Goal: Task Accomplishment & Management: Use online tool/utility

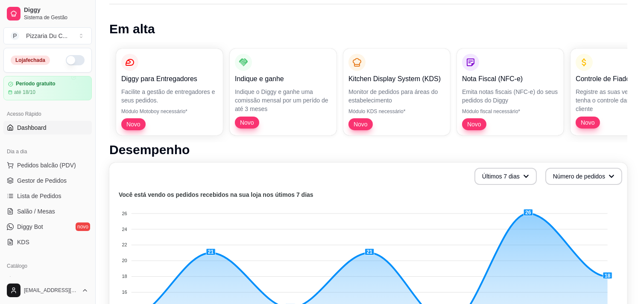
click at [68, 61] on button "button" at bounding box center [75, 60] width 19 height 10
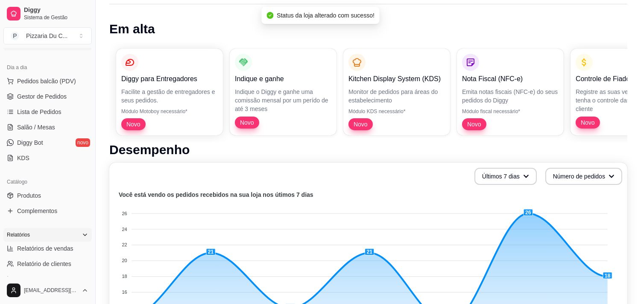
scroll to position [142, 0]
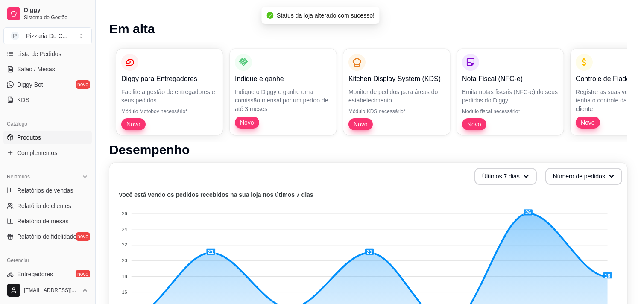
click at [41, 140] on link "Produtos" at bounding box center [47, 138] width 88 height 14
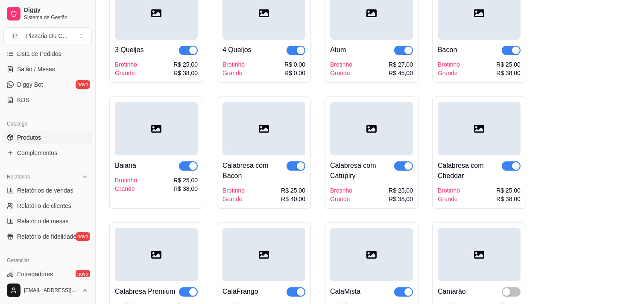
scroll to position [665, 0]
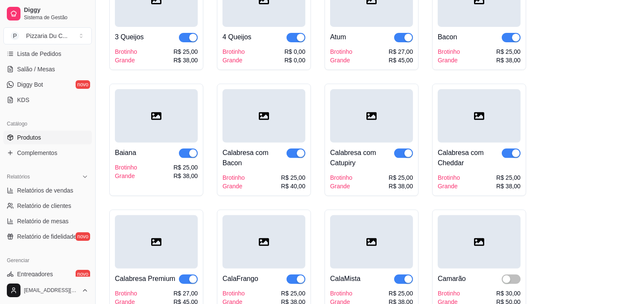
click at [411, 35] on div "button" at bounding box center [409, 38] width 8 height 8
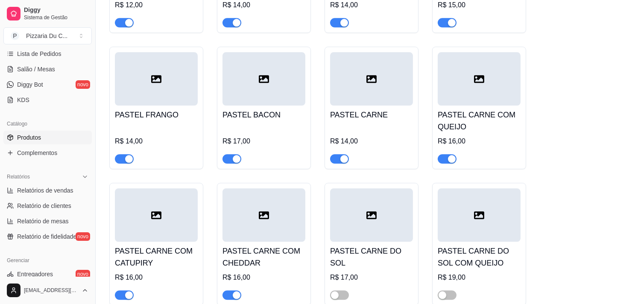
scroll to position [3894, 0]
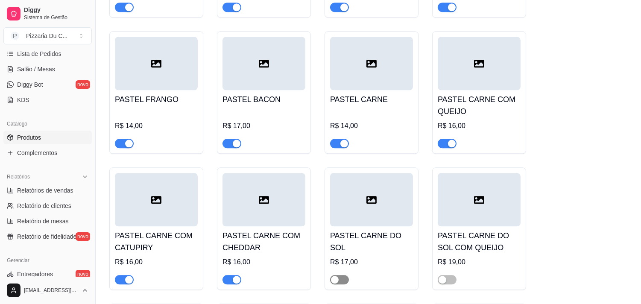
click at [344, 275] on span "button" at bounding box center [339, 279] width 19 height 9
click at [447, 275] on span "button" at bounding box center [447, 279] width 19 height 9
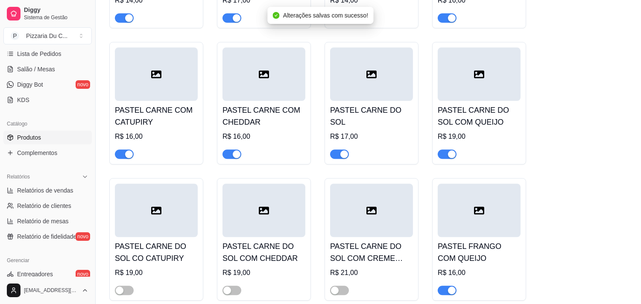
scroll to position [4036, 0]
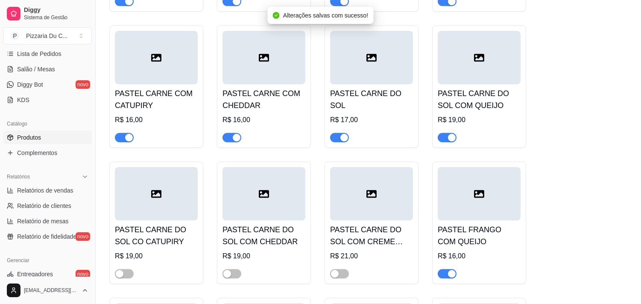
click at [134, 262] on div at bounding box center [156, 270] width 83 height 17
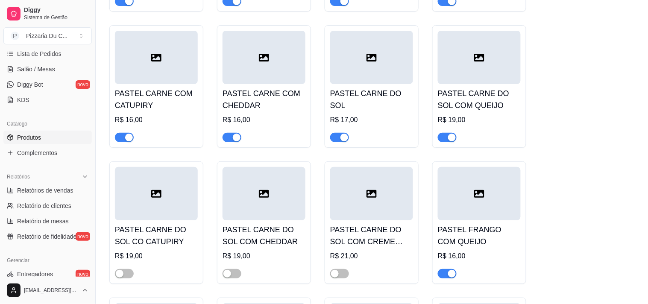
click at [229, 253] on div at bounding box center [324, 245] width 409 height 17
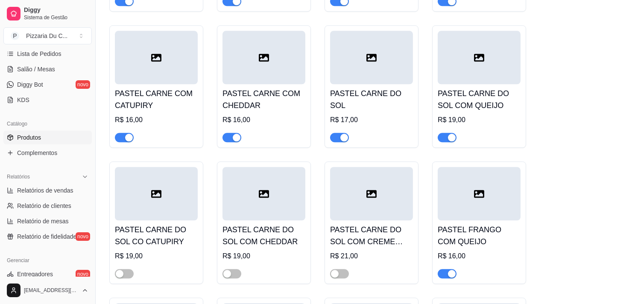
drag, startPoint x: 124, startPoint y: 246, endPoint x: 153, endPoint y: 242, distance: 28.9
click at [124, 269] on span "button" at bounding box center [124, 273] width 19 height 9
click at [234, 269] on span "button" at bounding box center [232, 273] width 19 height 9
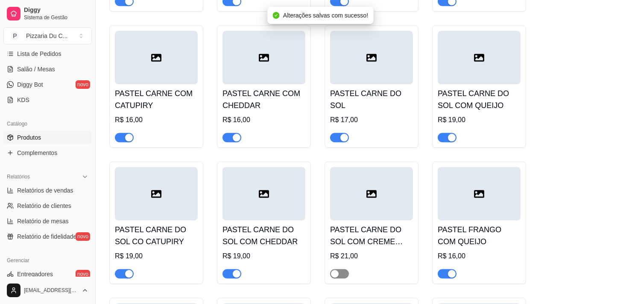
click at [340, 269] on span "button" at bounding box center [339, 273] width 19 height 9
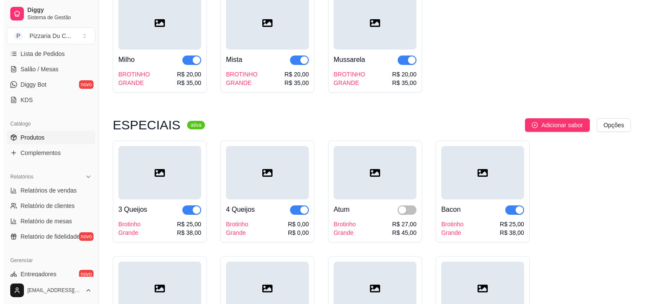
scroll to position [475, 0]
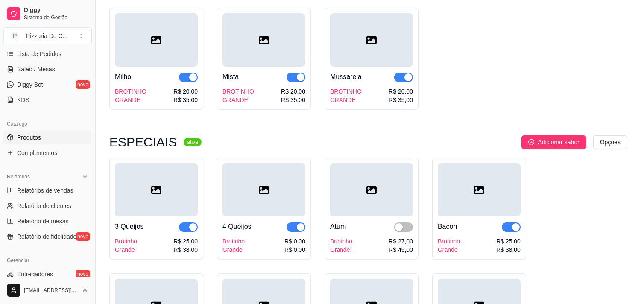
click at [241, 197] on div at bounding box center [264, 189] width 83 height 53
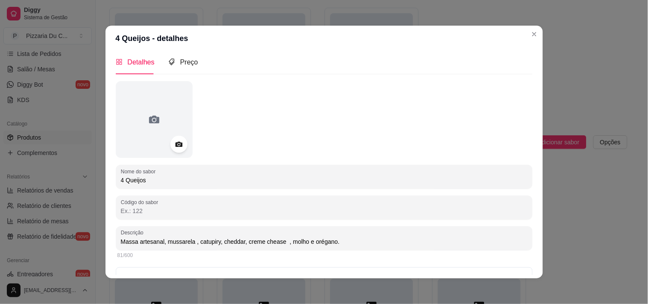
scroll to position [0, 0]
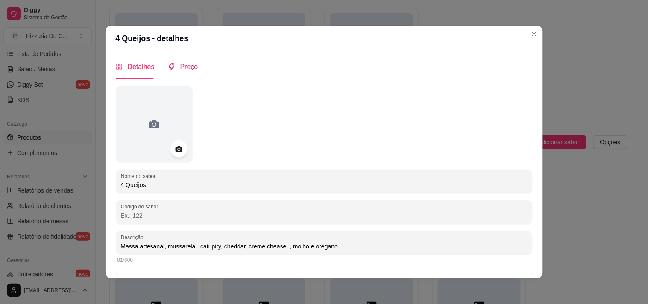
click at [190, 65] on span "Preço" at bounding box center [189, 66] width 18 height 7
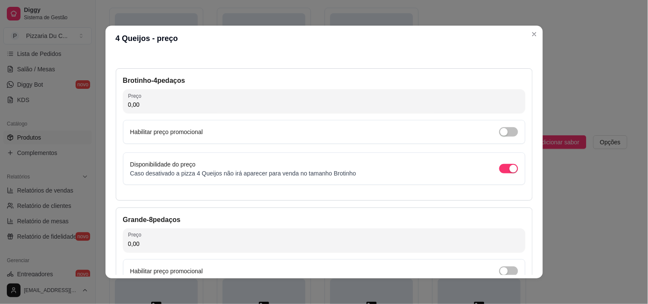
scroll to position [47, 0]
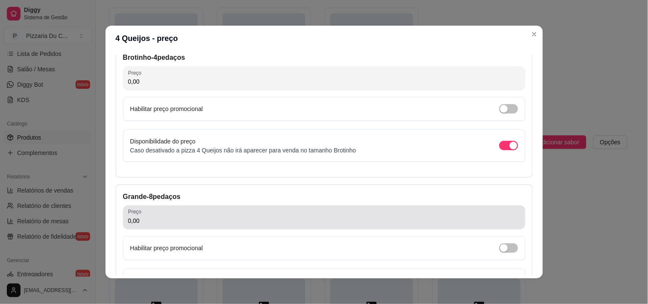
click at [156, 212] on div "0,00" at bounding box center [324, 217] width 392 height 17
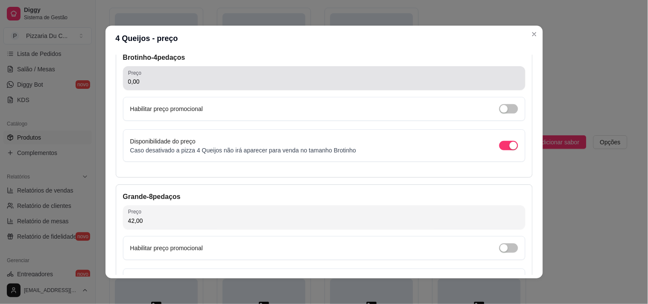
type input "42,00"
click at [164, 82] on input "0,00" at bounding box center [324, 81] width 392 height 9
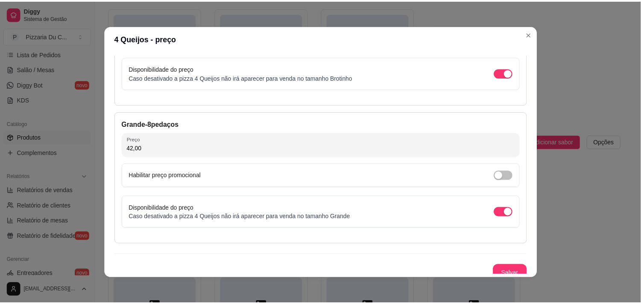
scroll to position [127, 0]
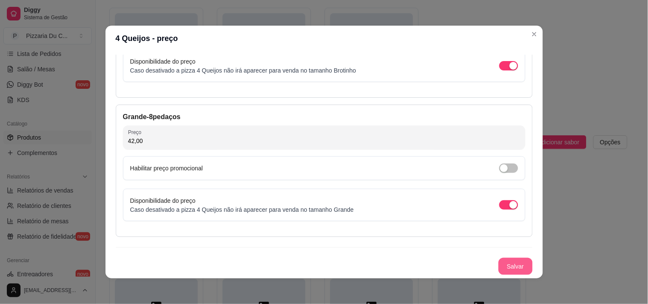
type input "25,00"
click at [499, 268] on button "Salvar" at bounding box center [516, 266] width 34 height 17
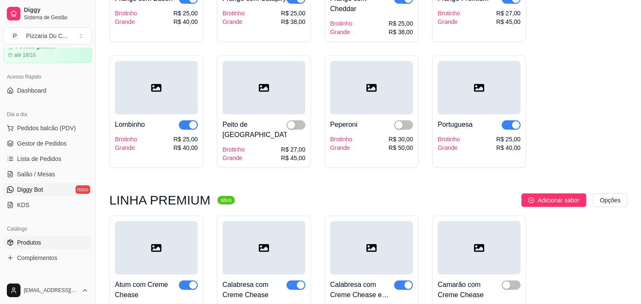
scroll to position [0, 0]
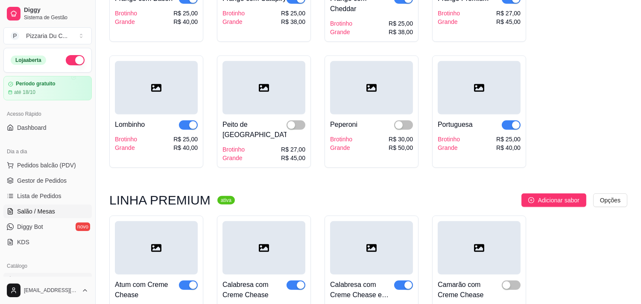
click at [50, 206] on link "Salão / Mesas" at bounding box center [47, 212] width 88 height 14
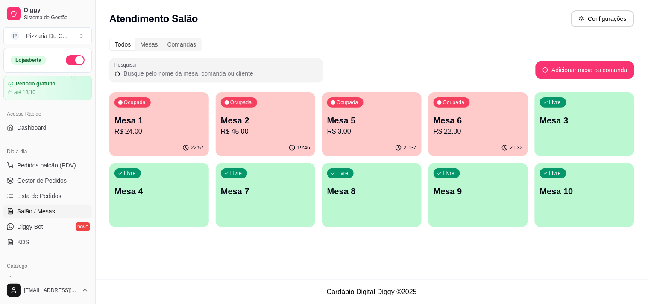
click at [364, 110] on div "Ocupada Mesa 5 R$ 3,00" at bounding box center [372, 115] width 100 height 47
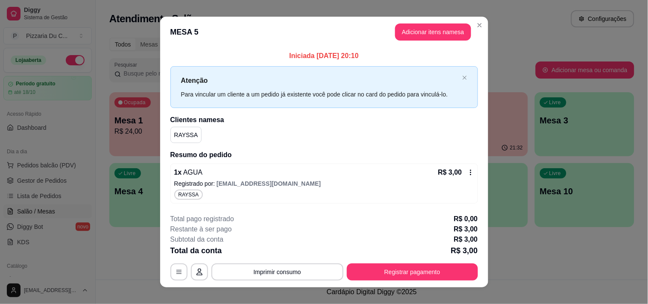
click at [466, 176] on div "R$ 3,00" at bounding box center [456, 173] width 36 height 10
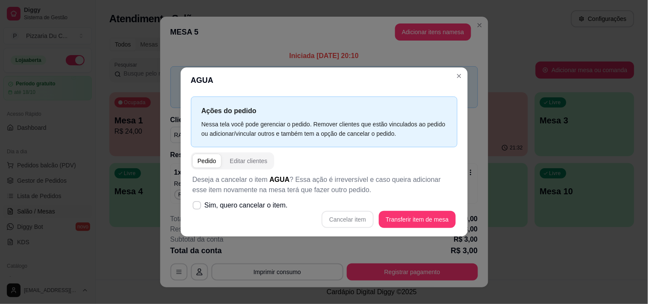
click at [359, 215] on div "Cancelar item Transferir item de mesa" at bounding box center [324, 219] width 263 height 17
click at [250, 210] on span "Sim, quero cancelar o item." at bounding box center [246, 205] width 83 height 10
click at [198, 210] on input "Sim, quero cancelar o item." at bounding box center [195, 210] width 6 height 6
checkbox input "true"
click at [338, 219] on button "Cancelar item" at bounding box center [348, 220] width 51 height 17
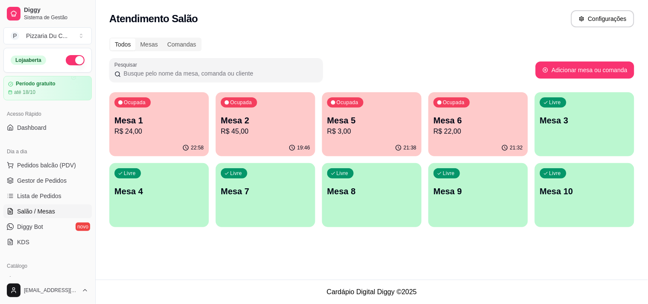
click at [335, 126] on p "R$ 3,00" at bounding box center [371, 131] width 89 height 10
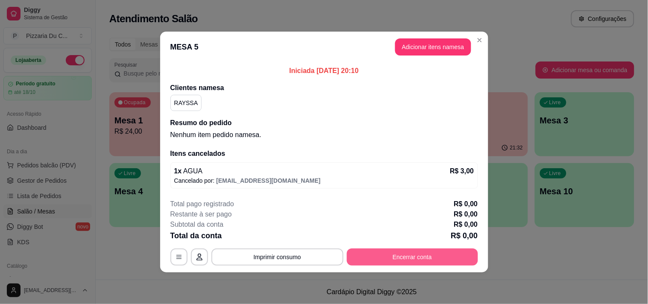
click at [406, 258] on button "Encerrar conta" at bounding box center [412, 257] width 131 height 17
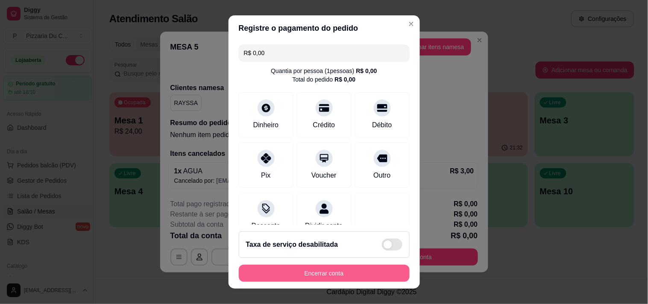
click at [354, 273] on button "Encerrar conta" at bounding box center [324, 273] width 171 height 17
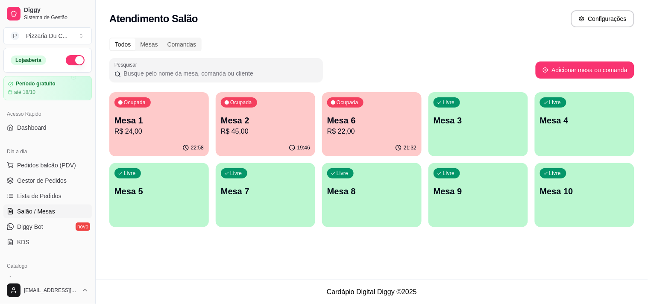
click at [437, 109] on div "Livre Mesa 3" at bounding box center [479, 119] width 100 height 54
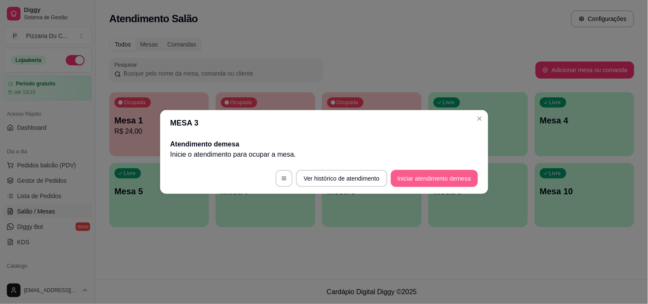
click at [395, 182] on button "Iniciar atendimento de mesa" at bounding box center [434, 178] width 87 height 17
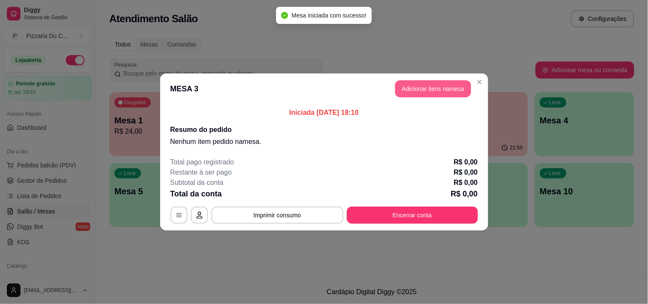
click at [447, 94] on button "Adicionar itens na mesa" at bounding box center [433, 88] width 76 height 17
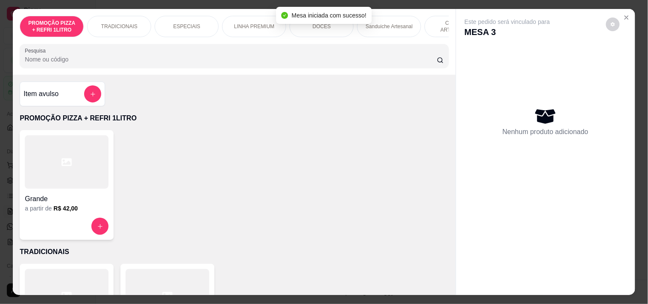
click at [400, 32] on div "Sanduiche Artesanal" at bounding box center [389, 26] width 64 height 21
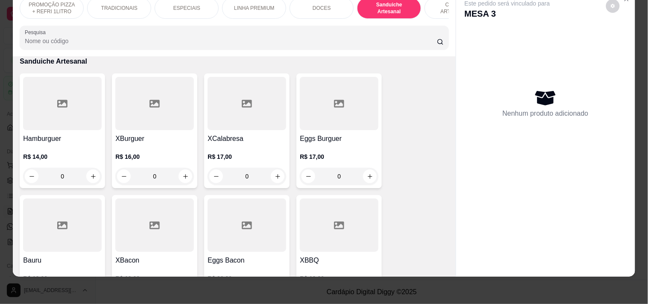
scroll to position [0, 309]
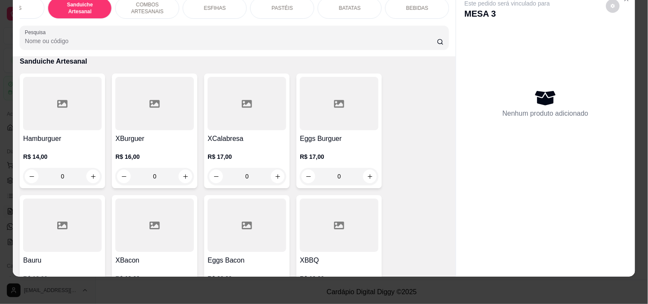
click at [406, 5] on p "BEBIDAS" at bounding box center [417, 8] width 22 height 7
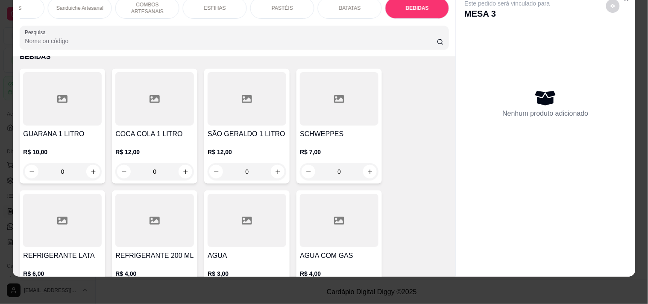
scroll to position [3547, 0]
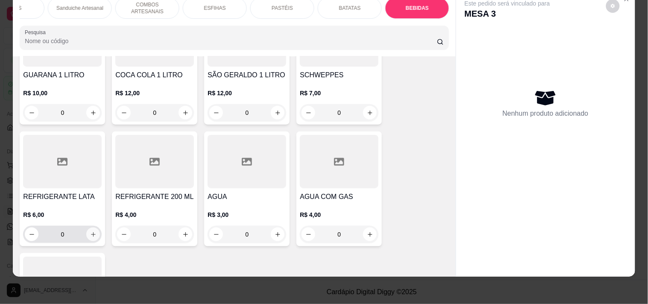
click at [94, 228] on button "increase-product-quantity" at bounding box center [93, 235] width 14 height 14
type input "1"
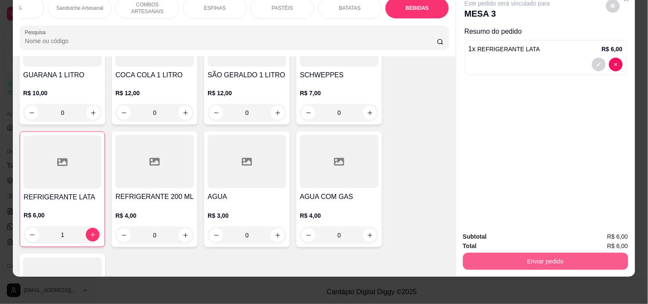
click at [496, 253] on button "Enviar pedido" at bounding box center [545, 261] width 165 height 17
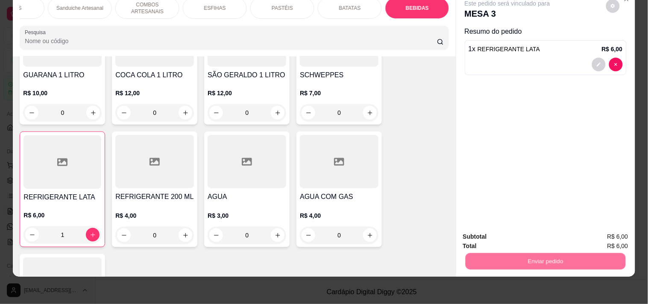
click at [541, 229] on button "Registrar cliente" at bounding box center [549, 233] width 56 height 16
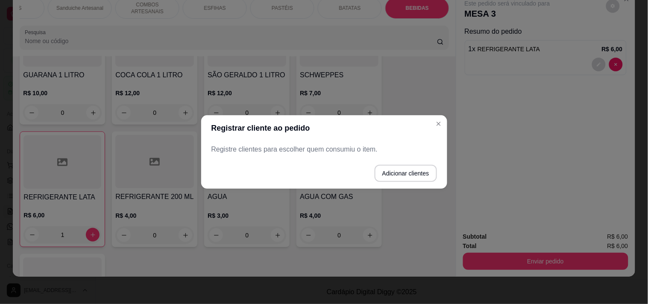
click at [323, 151] on p "Registre clientes para escolher quem consumiu o item." at bounding box center [325, 149] width 226 height 10
click at [421, 171] on button "Adicionar clientes" at bounding box center [406, 173] width 62 height 17
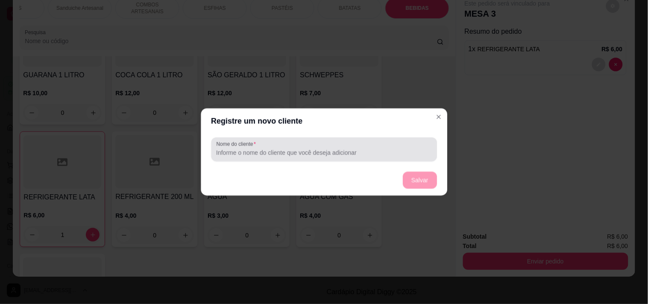
click at [306, 154] on input "Nome do cliente" at bounding box center [324, 153] width 216 height 9
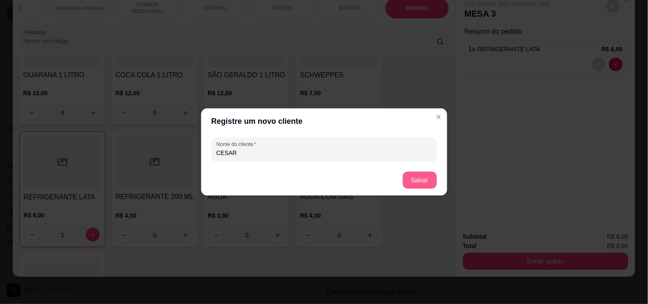
type input "CESAR"
click at [423, 180] on button "Salvar" at bounding box center [420, 180] width 34 height 17
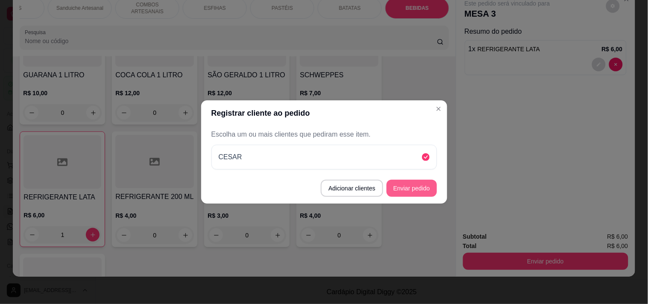
click at [421, 190] on button "Enviar pedido" at bounding box center [412, 188] width 50 height 17
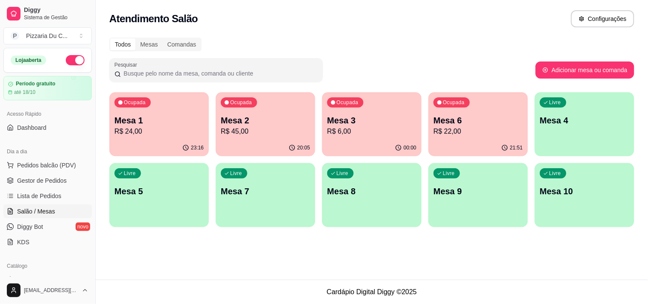
click at [414, 129] on p "R$ 6,00" at bounding box center [371, 131] width 89 height 10
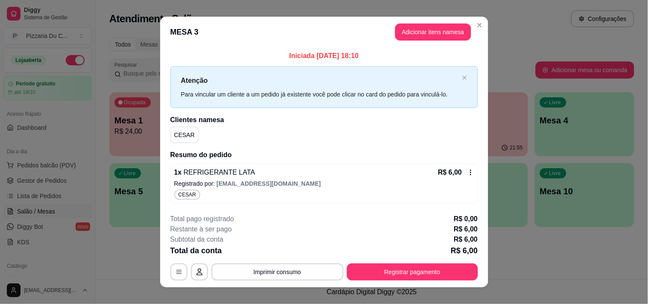
click at [433, 37] on button "Adicionar itens na mesa" at bounding box center [433, 32] width 76 height 17
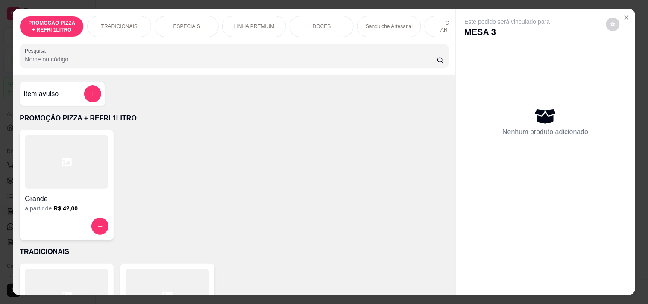
click at [368, 27] on div "Sanduiche Artesanal" at bounding box center [389, 26] width 64 height 21
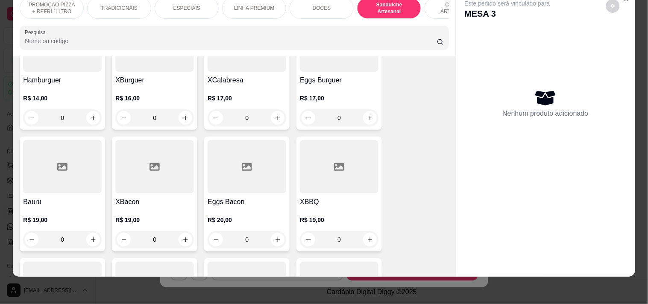
scroll to position [802, 0]
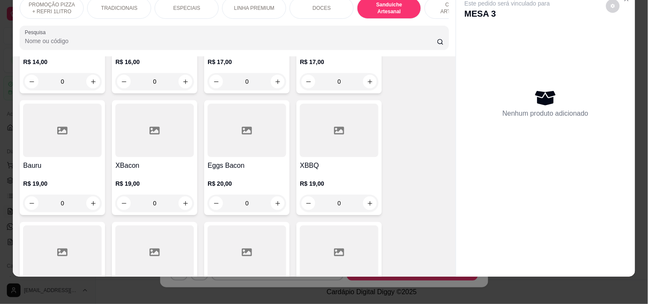
click at [84, 202] on div "0" at bounding box center [62, 203] width 79 height 17
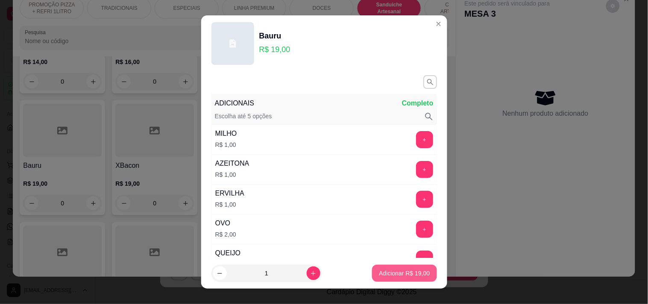
click at [400, 275] on p "Adicionar R$ 19,00" at bounding box center [404, 273] width 51 height 9
type input "1"
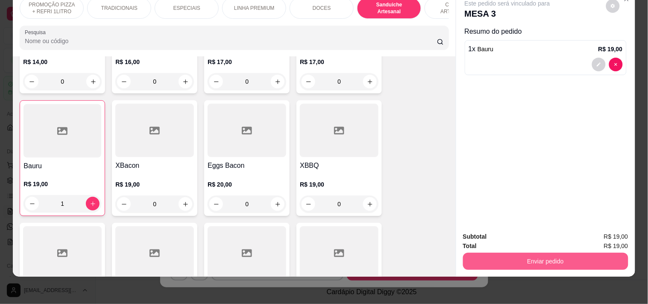
click at [509, 253] on button "Enviar pedido" at bounding box center [545, 261] width 165 height 17
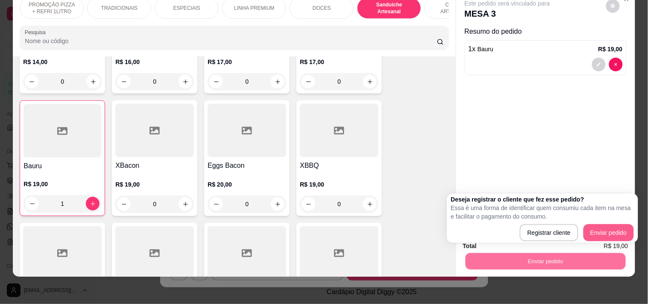
click at [604, 224] on div "Registrar cliente Enviar pedido" at bounding box center [542, 232] width 183 height 17
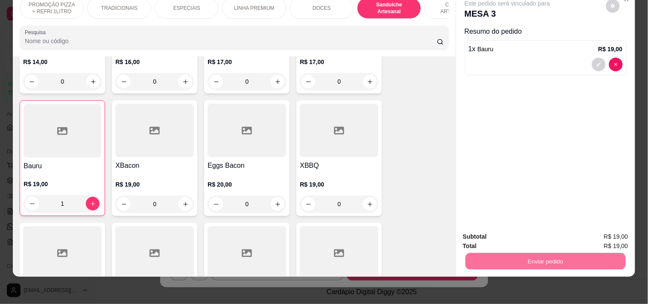
click at [612, 236] on button "Enviar pedido" at bounding box center [606, 233] width 48 height 16
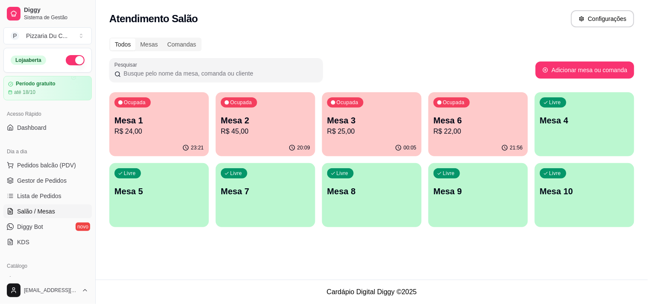
click at [488, 136] on p "R$ 22,00" at bounding box center [478, 131] width 89 height 10
click at [391, 115] on p "Mesa 3" at bounding box center [371, 121] width 89 height 12
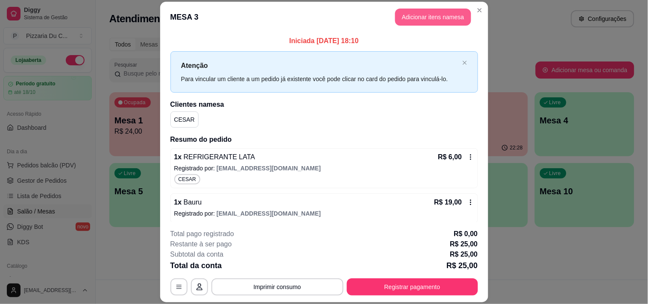
click at [436, 18] on button "Adicionar itens na mesa" at bounding box center [433, 17] width 76 height 17
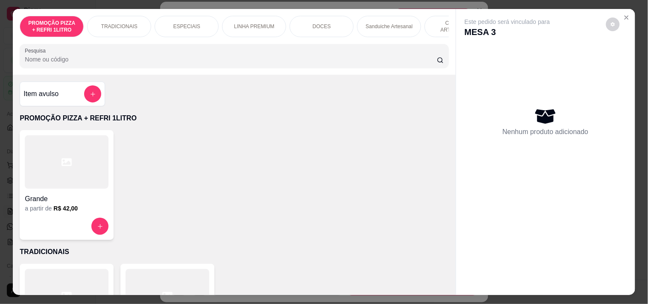
scroll to position [0, 309]
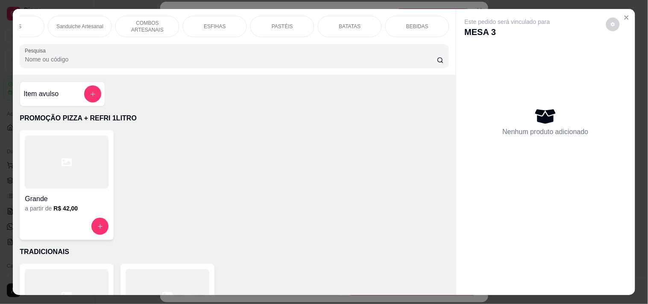
click at [406, 23] on p "BEBIDAS" at bounding box center [417, 26] width 22 height 7
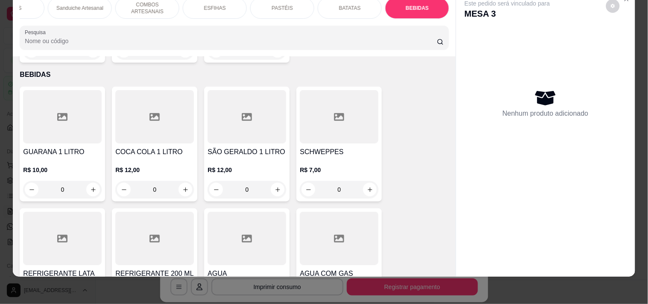
scroll to position [3500, 0]
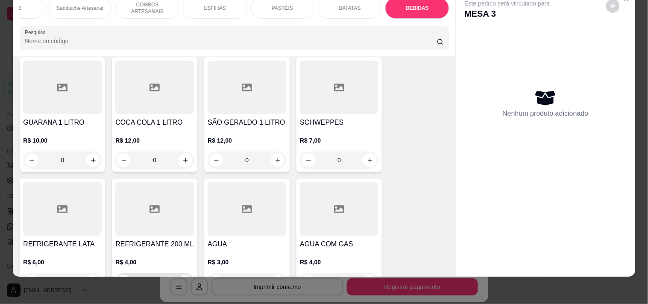
click at [179, 275] on button "increase-product-quantity" at bounding box center [186, 282] width 14 height 14
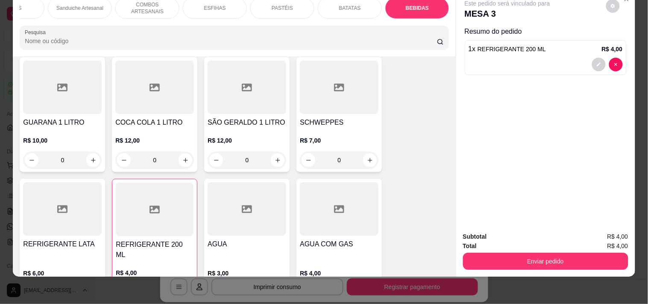
type input "1"
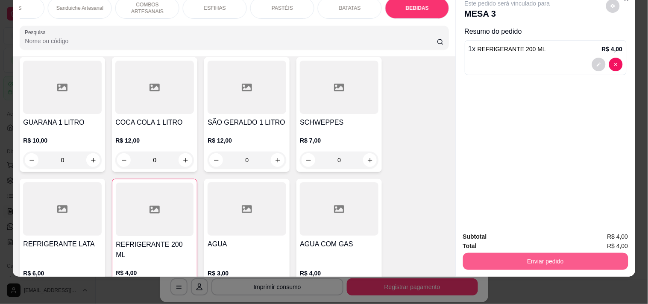
click at [533, 253] on button "Enviar pedido" at bounding box center [545, 261] width 165 height 17
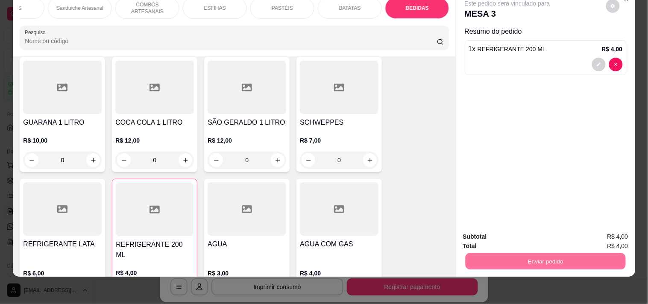
click at [561, 232] on button "Registrar cliente" at bounding box center [549, 233] width 55 height 16
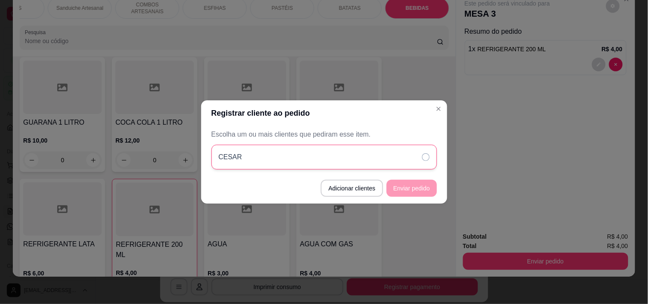
click at [390, 161] on div "CESAR" at bounding box center [325, 157] width 226 height 25
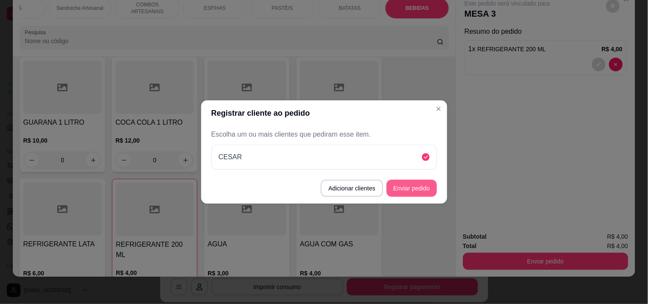
click at [414, 193] on button "Enviar pedido" at bounding box center [412, 188] width 50 height 17
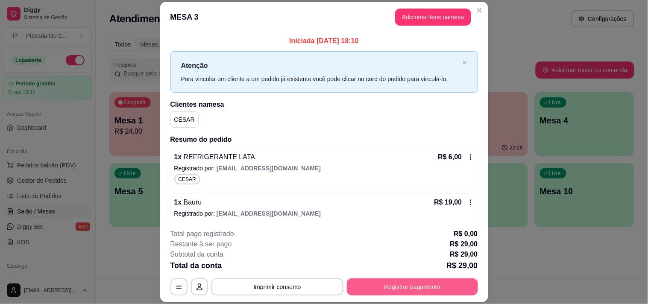
click at [438, 279] on button "Registrar pagamento" at bounding box center [412, 287] width 131 height 17
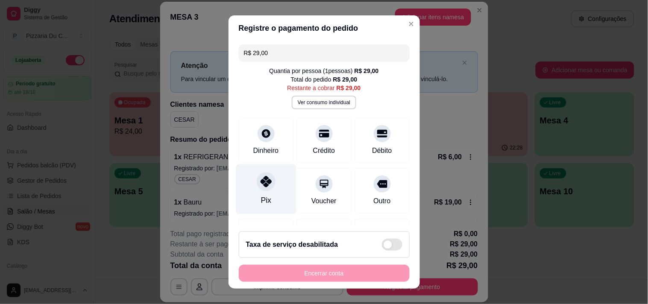
drag, startPoint x: 262, startPoint y: 193, endPoint x: 262, endPoint y: 201, distance: 8.6
click at [262, 193] on div "Pix" at bounding box center [266, 189] width 60 height 50
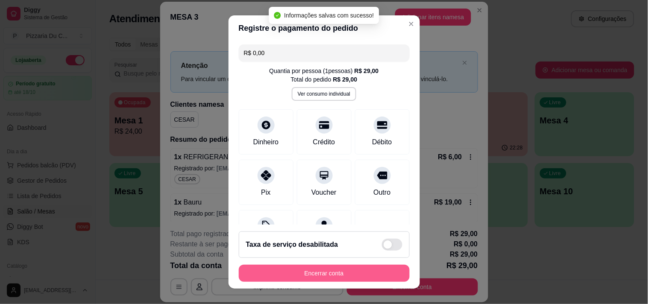
type input "R$ 0,00"
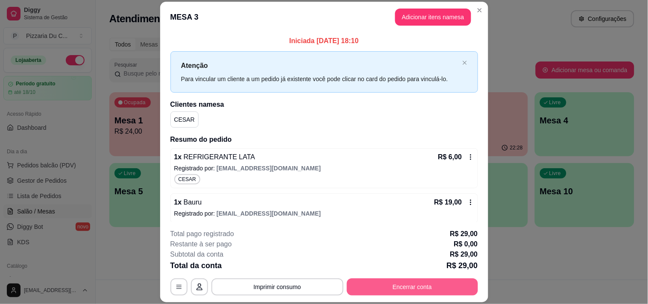
click at [425, 285] on button "Encerrar conta" at bounding box center [412, 287] width 131 height 17
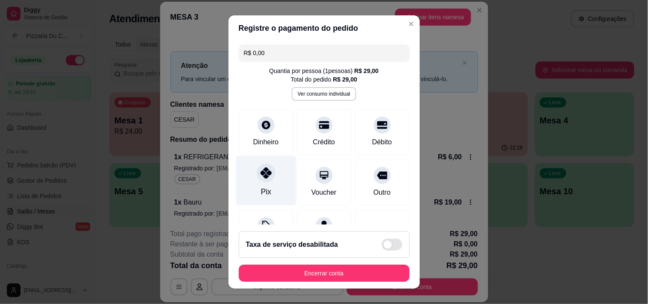
click at [262, 176] on icon at bounding box center [265, 173] width 11 height 11
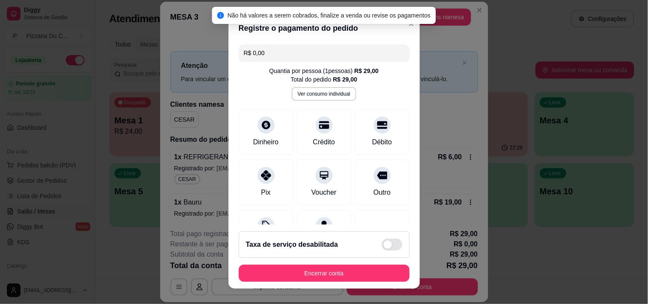
click at [313, 274] on button "Encerrar conta" at bounding box center [324, 273] width 171 height 17
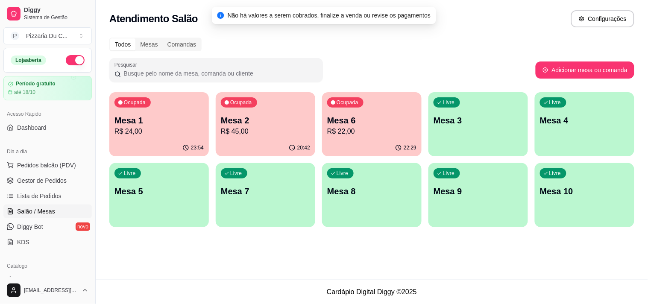
click at [430, 131] on div "Livre Mesa 3" at bounding box center [479, 119] width 100 height 54
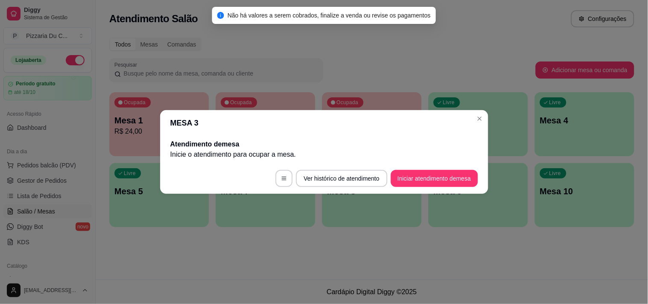
click at [429, 189] on footer "Ver histórico de atendimento Iniciar atendimento de mesa" at bounding box center [324, 178] width 328 height 31
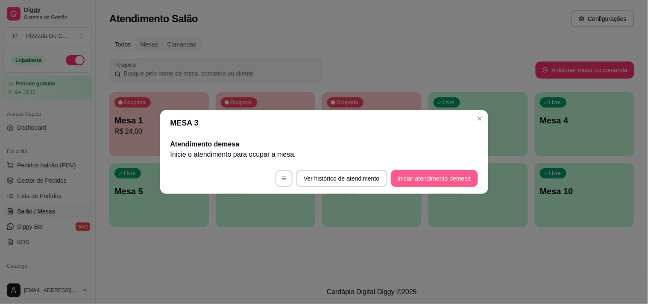
click at [429, 179] on button "Iniciar atendimento de mesa" at bounding box center [434, 178] width 87 height 17
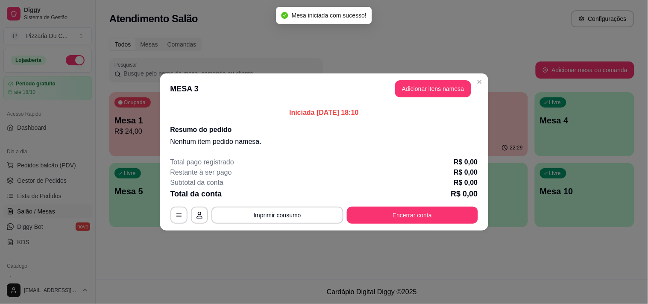
click at [420, 100] on header "MESA 3 Adicionar itens na mesa" at bounding box center [324, 89] width 328 height 31
click at [420, 93] on button "Adicionar itens na mesa" at bounding box center [433, 88] width 76 height 17
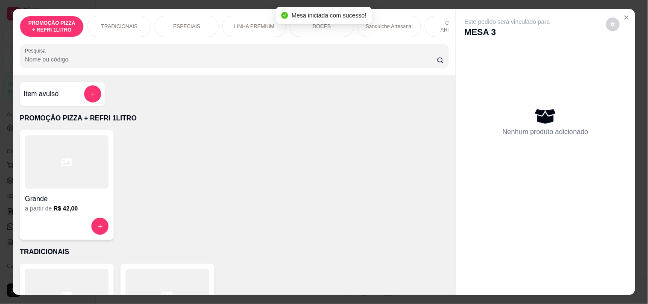
scroll to position [0, 309]
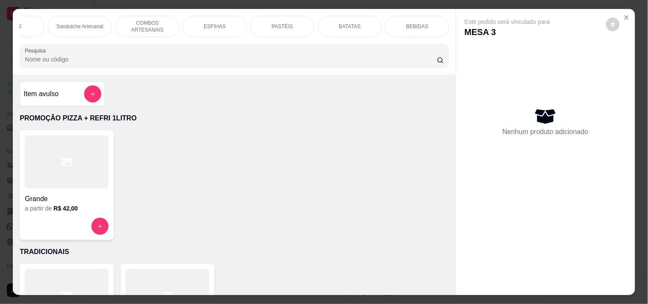
drag, startPoint x: 155, startPoint y: 16, endPoint x: 157, endPoint y: 41, distance: 25.3
click at [156, 20] on p "COMBOS ARTESANAIS" at bounding box center [148, 27] width 50 height 14
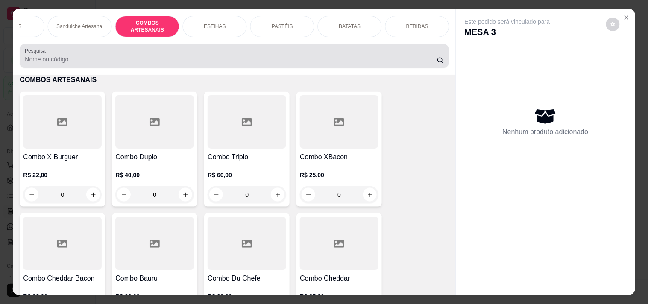
scroll to position [22, 0]
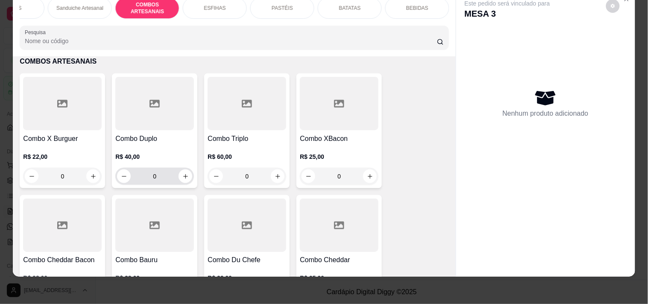
click at [178, 170] on div "0" at bounding box center [154, 176] width 75 height 17
click at [182, 175] on icon "increase-product-quantity" at bounding box center [185, 177] width 6 height 6
type input "1"
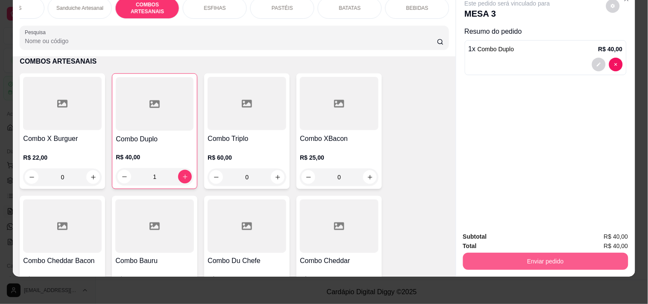
click at [545, 255] on button "Enviar pedido" at bounding box center [545, 261] width 165 height 17
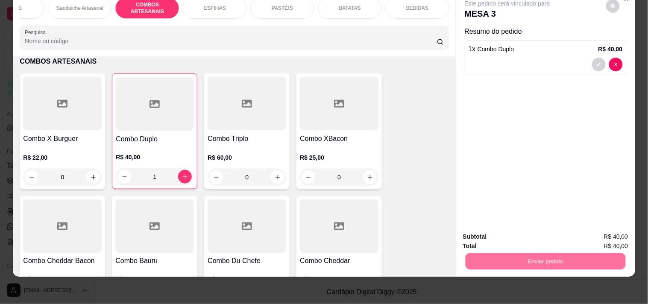
click at [543, 229] on button "Registrar cliente" at bounding box center [549, 233] width 56 height 16
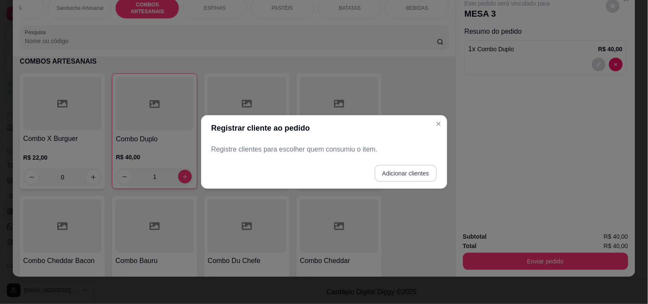
click at [391, 174] on button "Adicionar clientes" at bounding box center [406, 173] width 62 height 17
click at [340, 153] on input "Nome do cliente" at bounding box center [324, 153] width 216 height 9
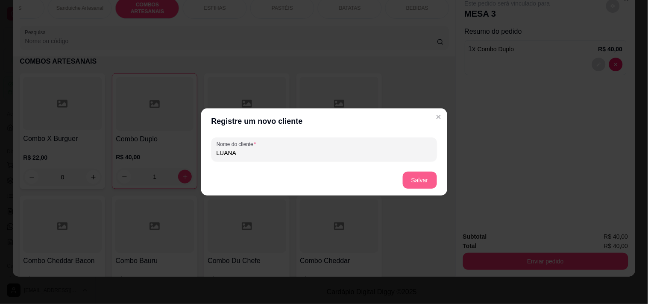
type input "LUANA"
click at [421, 187] on button "Salvar" at bounding box center [420, 180] width 34 height 17
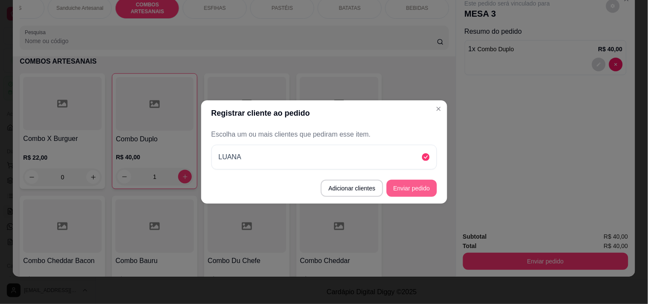
click at [422, 186] on button "Enviar pedido" at bounding box center [412, 188] width 50 height 17
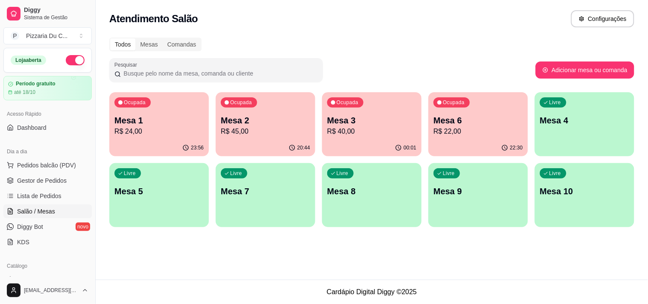
click at [401, 113] on div "Ocupada Mesa 3 R$ 40,00" at bounding box center [372, 115] width 100 height 47
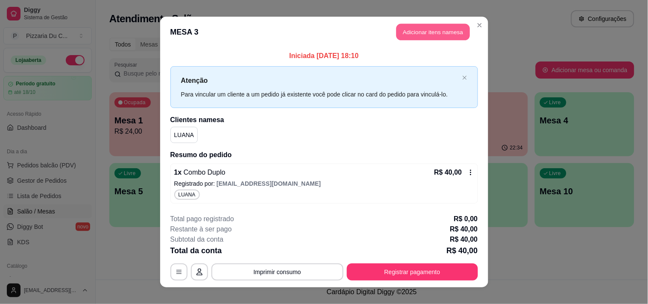
click at [434, 39] on button "Adicionar itens na mesa" at bounding box center [434, 32] width 74 height 17
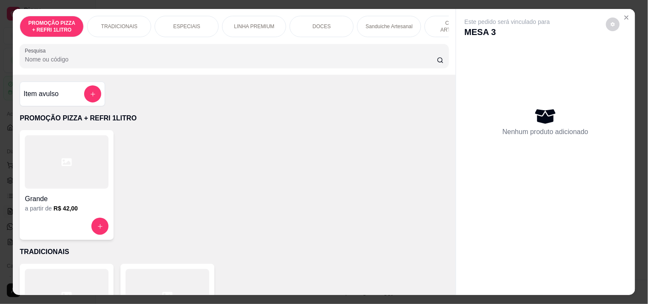
click at [437, 25] on p "COMBOS ARTESANAIS" at bounding box center [457, 27] width 50 height 14
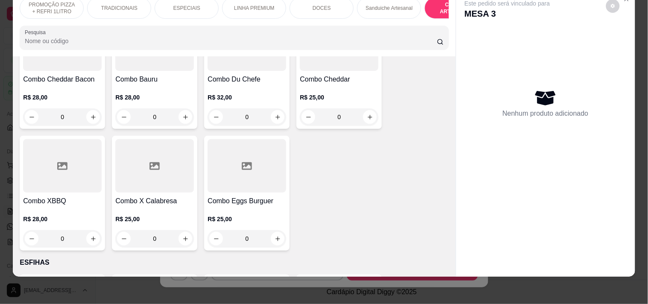
scroll to position [1279, 0]
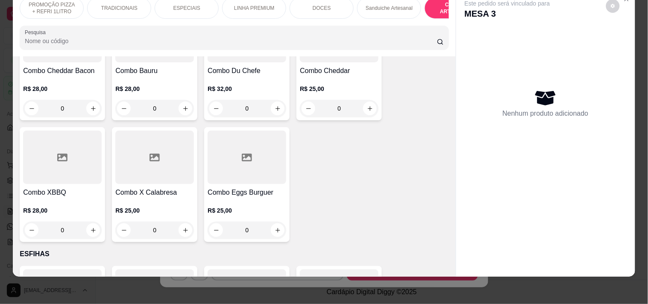
click at [177, 223] on div "0" at bounding box center [154, 230] width 79 height 17
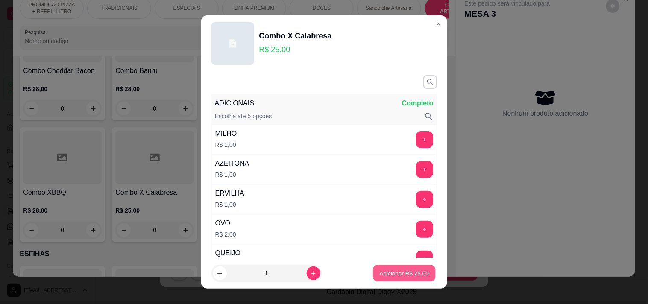
click at [383, 274] on p "Adicionar R$ 25,00" at bounding box center [405, 274] width 50 height 8
type input "1"
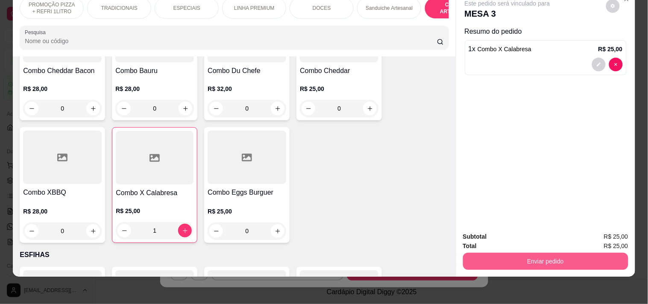
click at [528, 262] on button "Enviar pedido" at bounding box center [545, 261] width 165 height 17
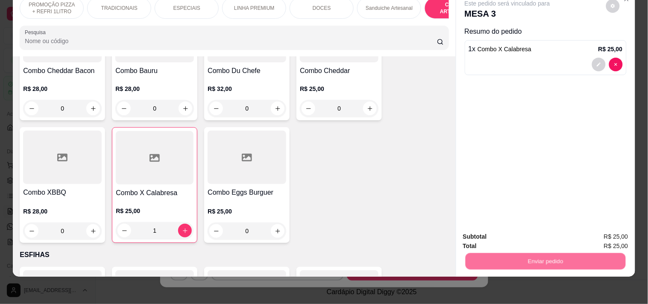
click at [599, 232] on button "Enviar pedido" at bounding box center [606, 233] width 47 height 16
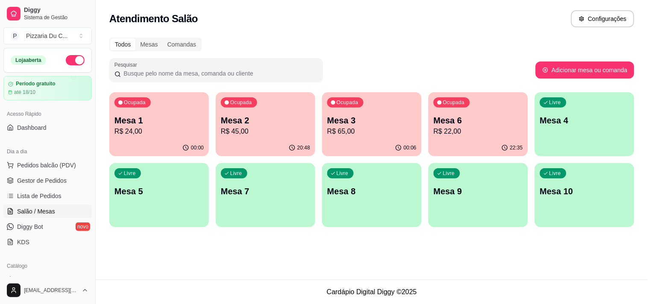
click at [364, 131] on p "R$ 65,00" at bounding box center [371, 131] width 89 height 10
click at [253, 117] on p "Mesa 2" at bounding box center [265, 121] width 89 height 12
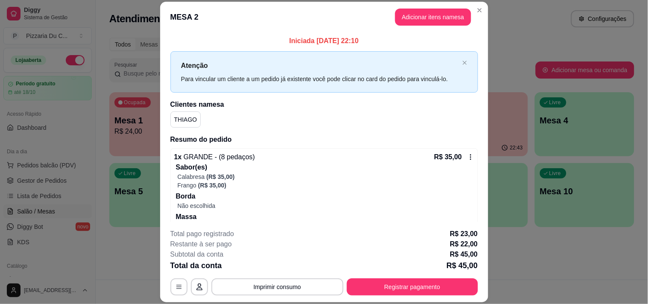
click at [456, 162] on div "R$ 35,00" at bounding box center [455, 157] width 40 height 10
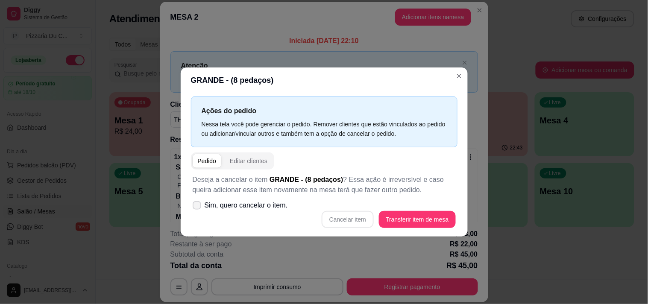
click at [273, 207] on span "Sim, quero cancelar o item." at bounding box center [246, 205] width 83 height 10
click at [198, 207] on input "Sim, quero cancelar o item." at bounding box center [195, 210] width 6 height 6
checkbox input "true"
click at [357, 226] on button "Cancelar item" at bounding box center [348, 219] width 52 height 17
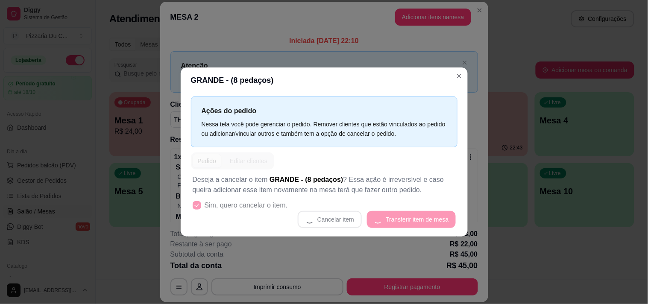
click at [351, 219] on div "Cancelar item Transferir item de mesa" at bounding box center [324, 219] width 263 height 17
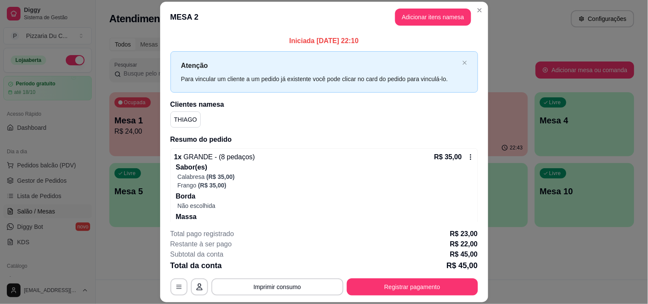
click at [453, 159] on div "R$ 35,00" at bounding box center [455, 157] width 40 height 10
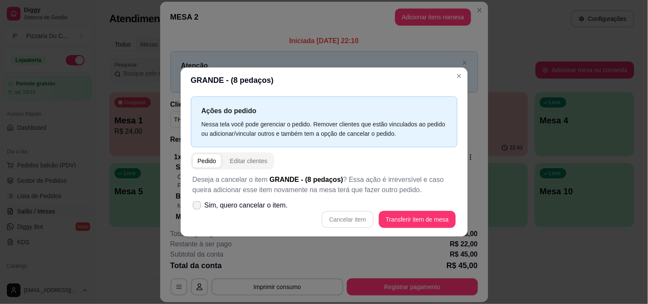
click at [288, 209] on label "Sim, quero cancelar o item." at bounding box center [240, 205] width 102 height 17
click at [198, 209] on input "Sim, quero cancelar o item." at bounding box center [195, 210] width 6 height 6
checkbox input "true"
click at [343, 215] on button "Cancelar item" at bounding box center [348, 220] width 51 height 17
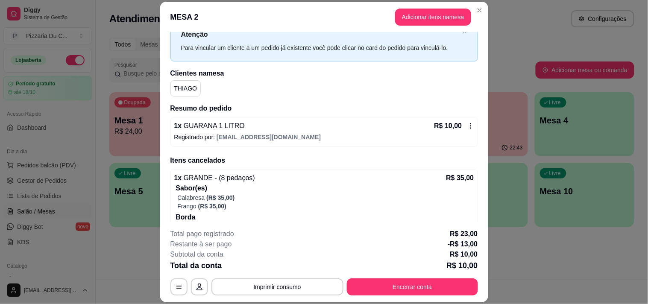
scroll to position [47, 0]
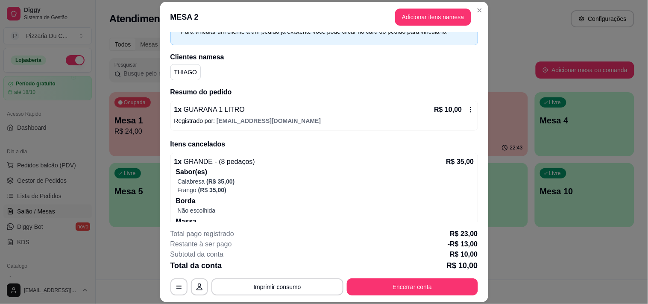
click at [462, 114] on div "R$ 10,00" at bounding box center [455, 110] width 40 height 10
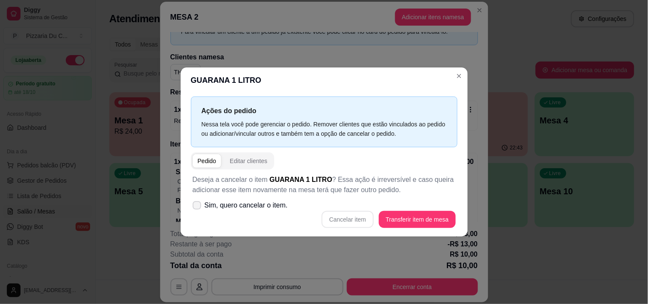
click at [273, 206] on span "Sim, quero cancelar o item." at bounding box center [246, 205] width 83 height 10
click at [198, 207] on input "Sim, quero cancelar o item." at bounding box center [195, 210] width 6 height 6
checkbox input "true"
click at [360, 231] on div "Deseja a cancelar o item GUARANA 1 LITRO ? Essa ação é irreversível e caso quei…" at bounding box center [324, 202] width 267 height 64
click at [361, 221] on button "Cancelar item" at bounding box center [348, 219] width 52 height 17
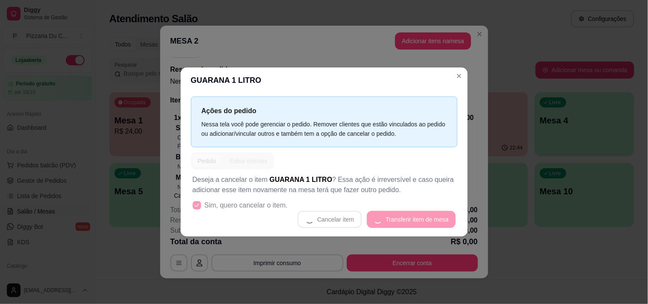
scroll to position [0, 0]
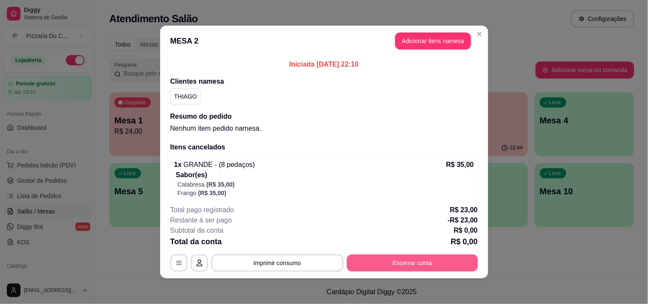
click at [442, 261] on button "Encerrar conta" at bounding box center [412, 263] width 131 height 17
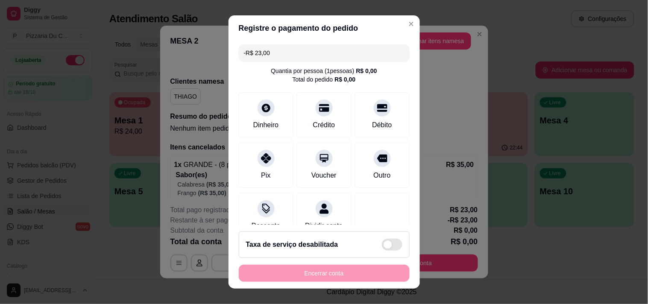
drag, startPoint x: 312, startPoint y: 54, endPoint x: 214, endPoint y: 50, distance: 98.8
click at [214, 50] on div "Registre o pagamento do pedido -R$ 23,00 Quantia por pessoa ( 1 pessoas) R$ 0,0…" at bounding box center [324, 152] width 648 height 304
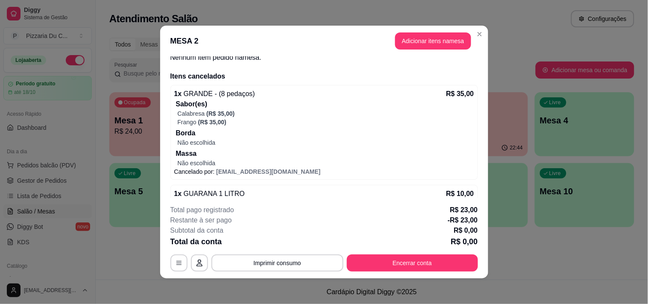
scroll to position [88, 0]
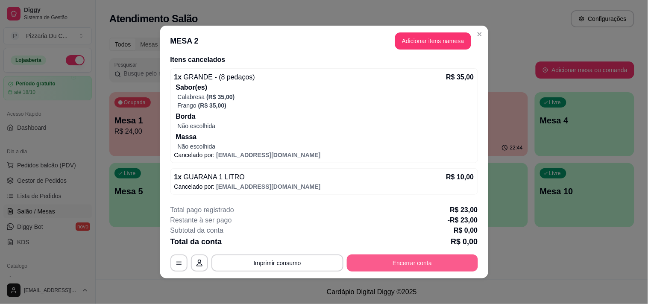
click at [360, 267] on button "Encerrar conta" at bounding box center [412, 263] width 131 height 17
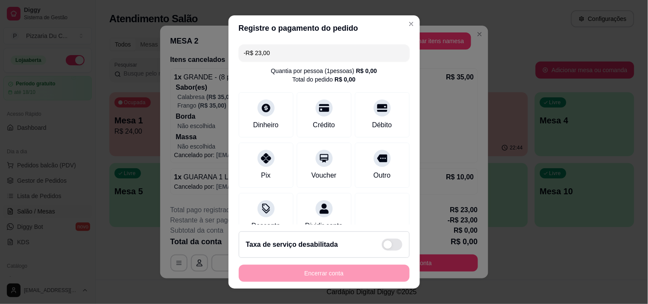
drag, startPoint x: 276, startPoint y: 50, endPoint x: 221, endPoint y: 49, distance: 54.7
click at [223, 49] on div "Registre o pagamento do pedido -R$ 23,00 Quantia por pessoa ( 1 pessoas) R$ 0,0…" at bounding box center [324, 152] width 648 height 304
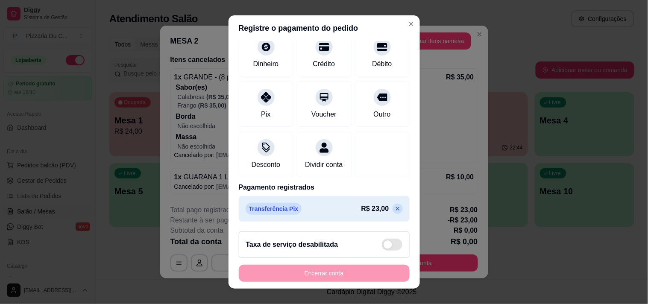
type input "R$ 0,00"
click at [394, 210] on icon at bounding box center [397, 209] width 7 height 7
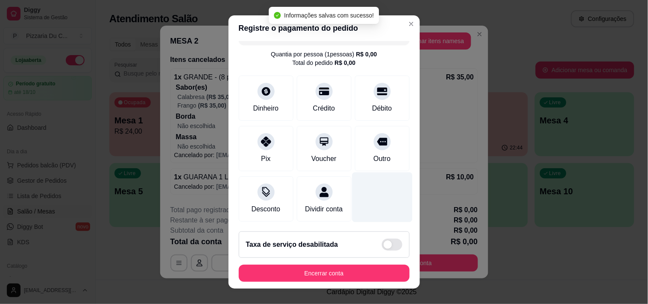
scroll to position [27, 0]
click at [382, 204] on div at bounding box center [382, 197] width 60 height 50
click at [352, 276] on button "Encerrar conta" at bounding box center [324, 273] width 171 height 17
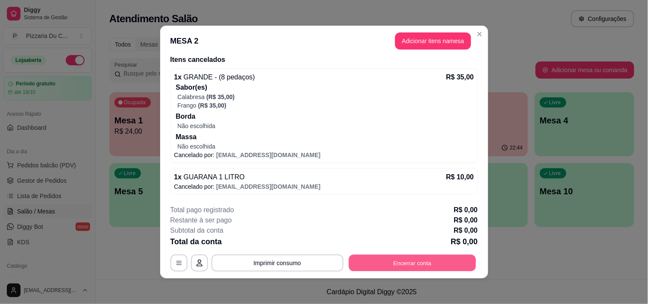
scroll to position [0, 0]
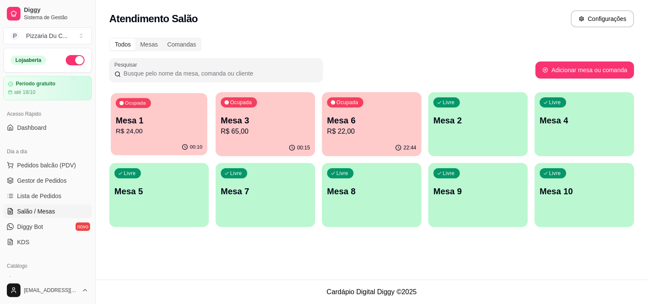
click at [178, 131] on p "R$ 24,00" at bounding box center [159, 131] width 87 height 10
click at [449, 109] on div "Livre Mesa 2" at bounding box center [479, 119] width 100 height 54
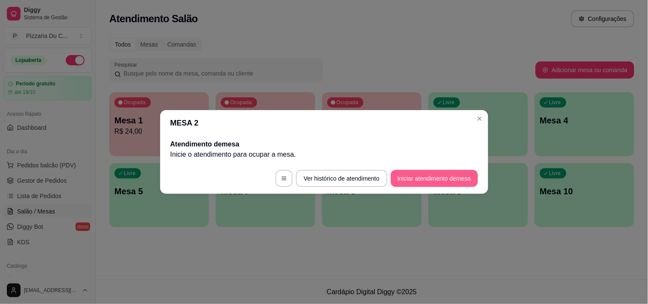
click at [421, 177] on button "Iniciar atendimento de mesa" at bounding box center [434, 178] width 87 height 17
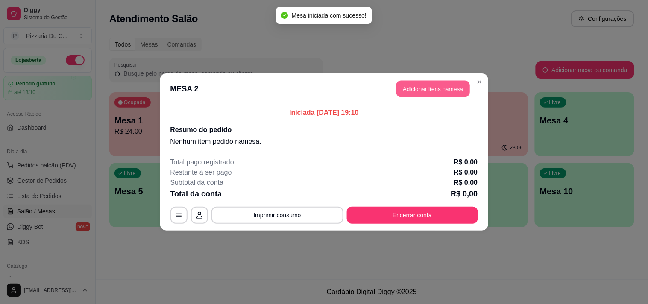
click at [445, 85] on button "Adicionar itens na mesa" at bounding box center [434, 89] width 74 height 17
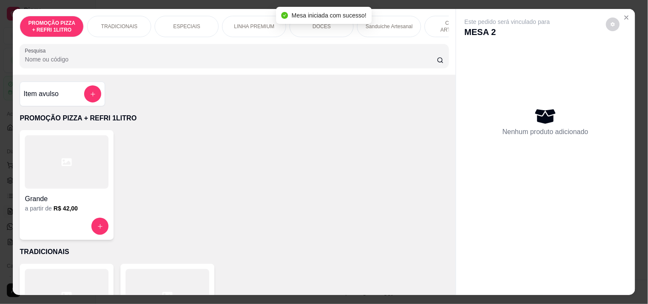
scroll to position [0, 309]
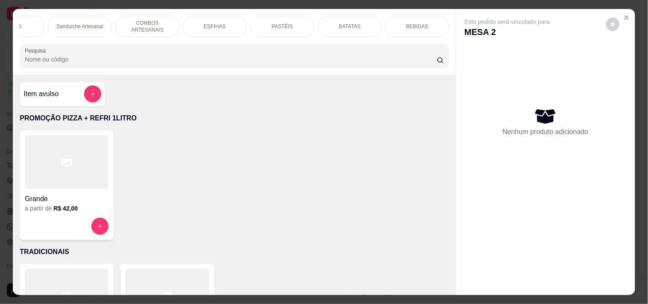
click at [154, 29] on p "COMBOS ARTESANAIS" at bounding box center [148, 27] width 50 height 14
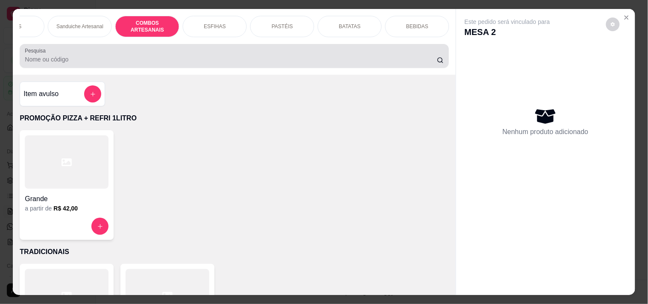
scroll to position [22, 0]
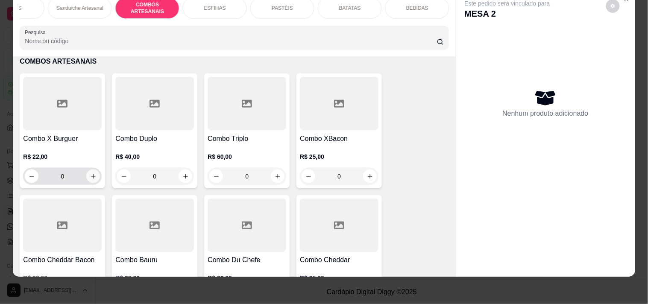
click at [90, 174] on icon "increase-product-quantity" at bounding box center [93, 177] width 6 height 6
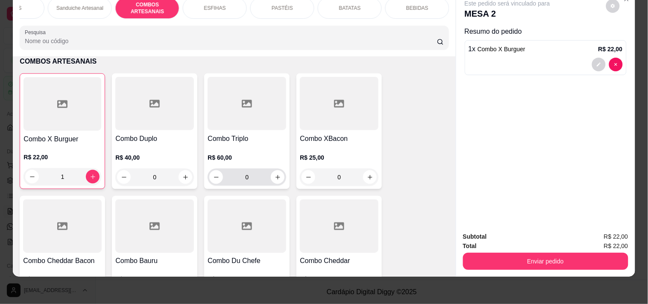
type input "1"
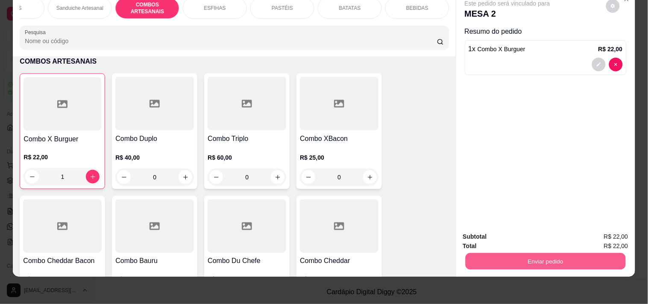
click at [497, 254] on button "Enviar pedido" at bounding box center [545, 261] width 160 height 17
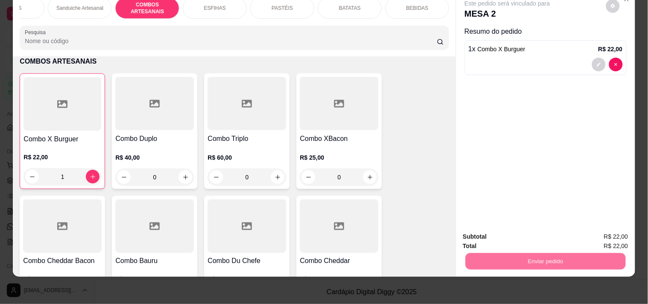
click at [535, 235] on button "Registrar cliente" at bounding box center [549, 233] width 55 height 16
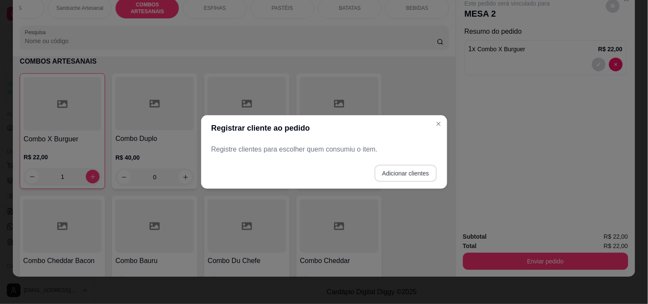
click at [419, 178] on button "Adicionar clientes" at bounding box center [406, 173] width 62 height 17
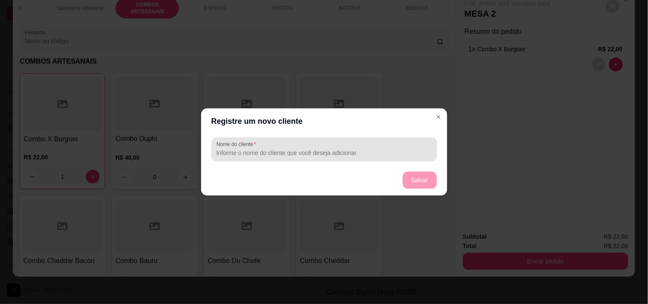
click at [355, 154] on input "Nome do cliente" at bounding box center [324, 153] width 215 height 9
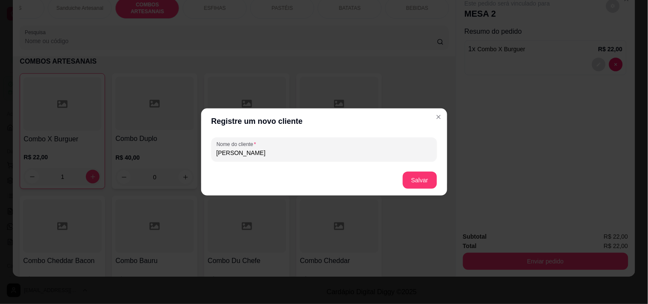
type input "[PERSON_NAME]"
click at [407, 177] on button "Salvar" at bounding box center [419, 180] width 33 height 17
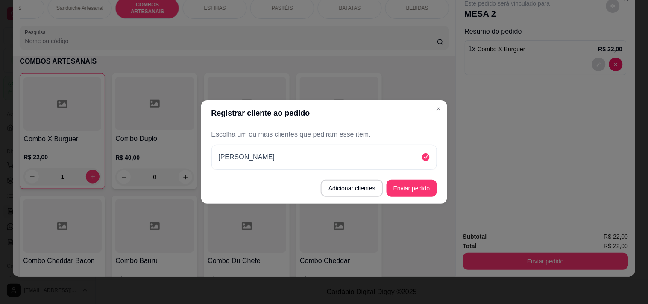
click at [430, 183] on button "Enviar pedido" at bounding box center [412, 188] width 50 height 17
